Goal: Transaction & Acquisition: Purchase product/service

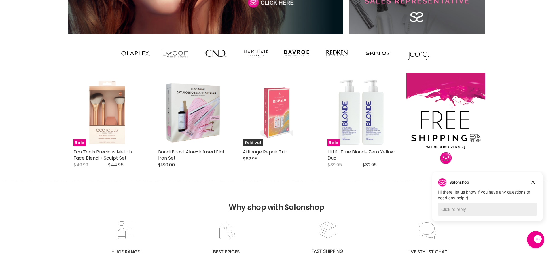
scroll to position [468, 0]
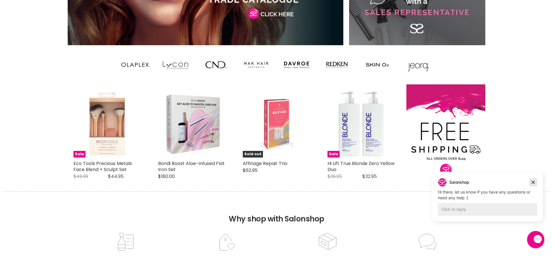
click at [535, 181] on icon "Dismiss campaign" at bounding box center [533, 182] width 3 height 3
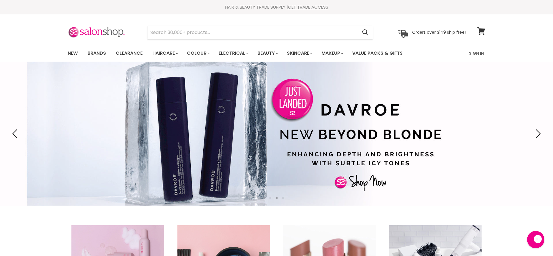
scroll to position [0, 0]
click at [254, 33] on input "Search" at bounding box center [253, 32] width 210 height 13
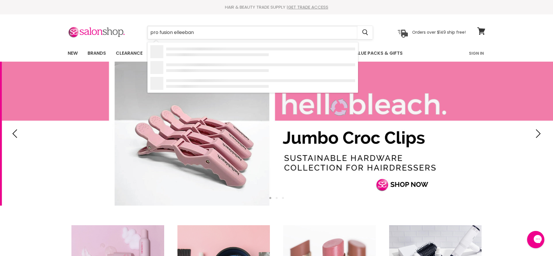
type input "pro fusion elleebana"
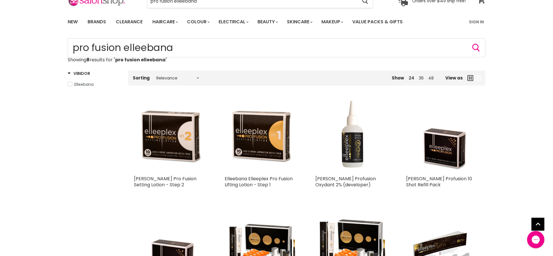
click at [447, 150] on img "Main content" at bounding box center [442, 135] width 73 height 73
